Goal: Register for event/course

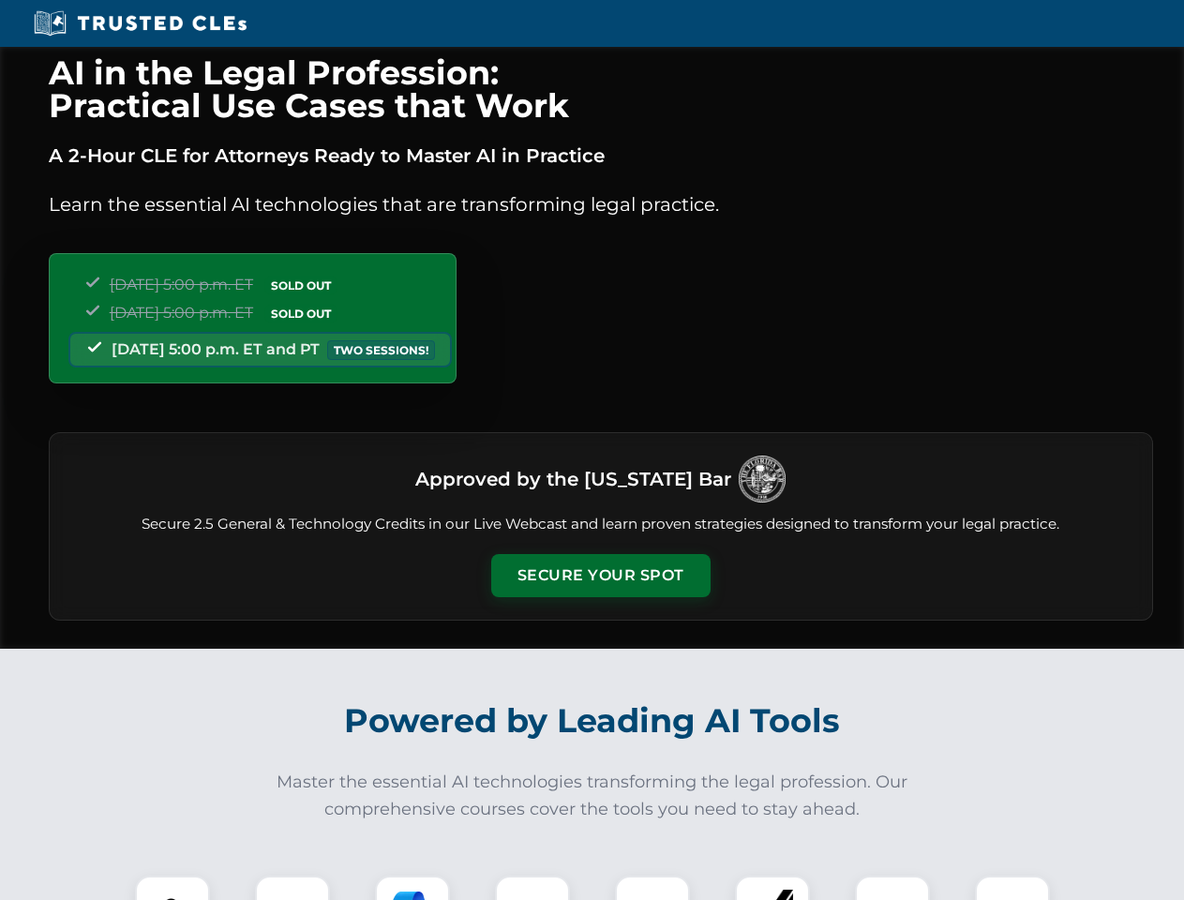
click at [600, 575] on button "Secure Your Spot" at bounding box center [600, 575] width 219 height 43
click at [172, 888] on img at bounding box center [172, 913] width 54 height 54
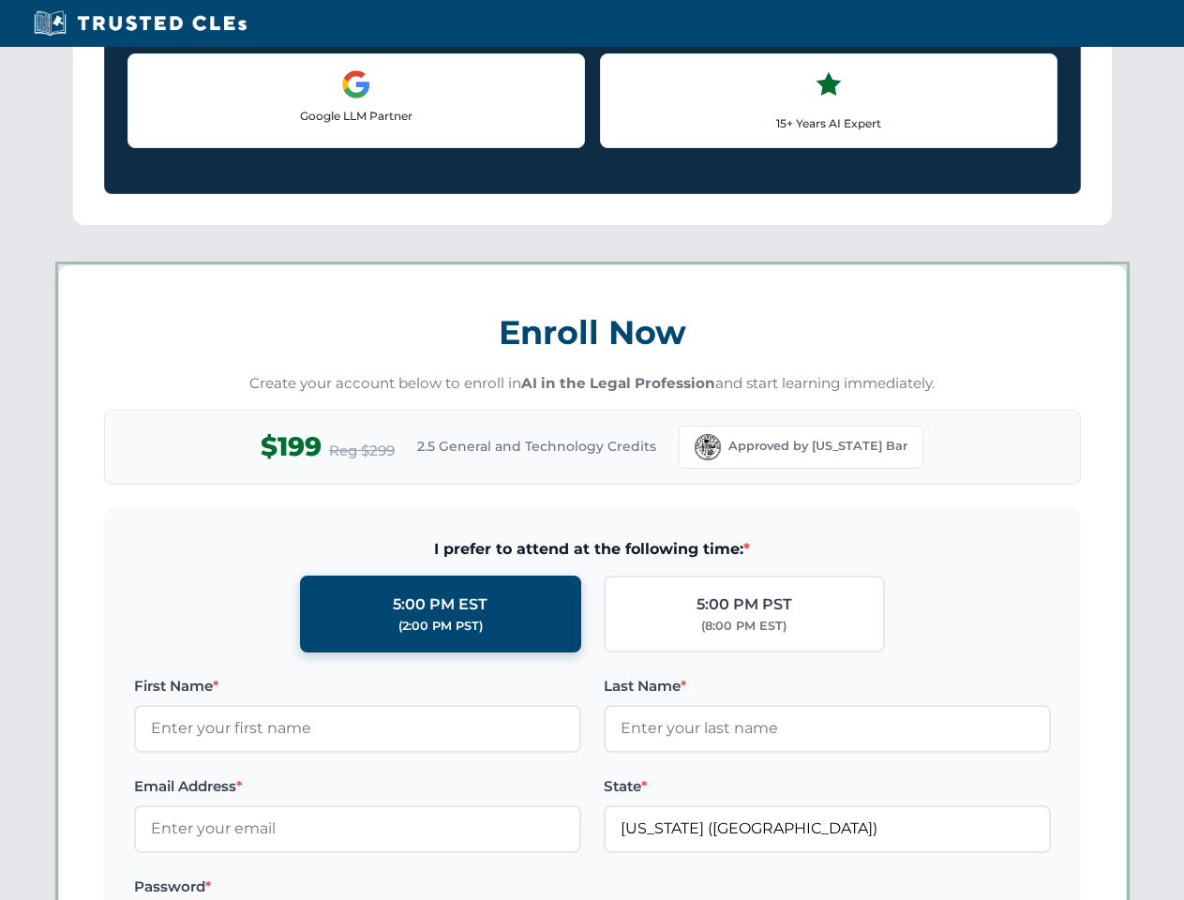
click at [412, 888] on label "Password *" at bounding box center [357, 886] width 447 height 22
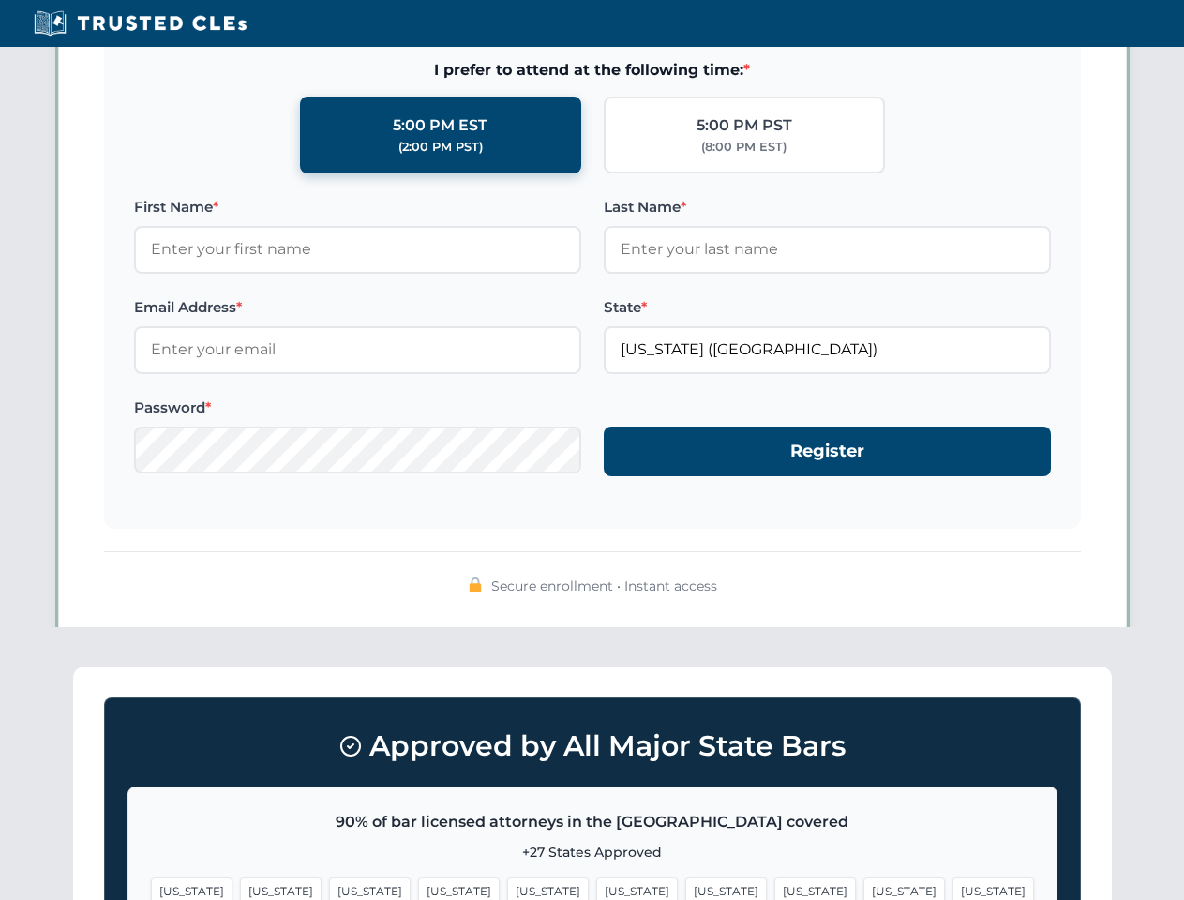
click at [863, 888] on span "[US_STATE]" at bounding box center [904, 890] width 82 height 27
